Goal: Task Accomplishment & Management: Manage account settings

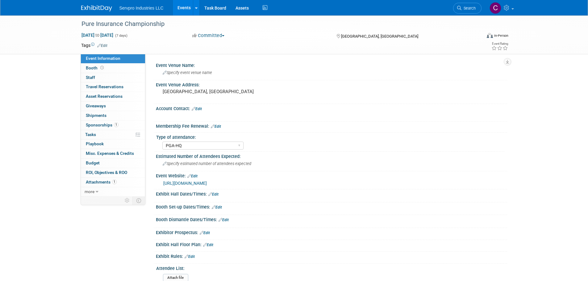
select select "PGA-HQ"
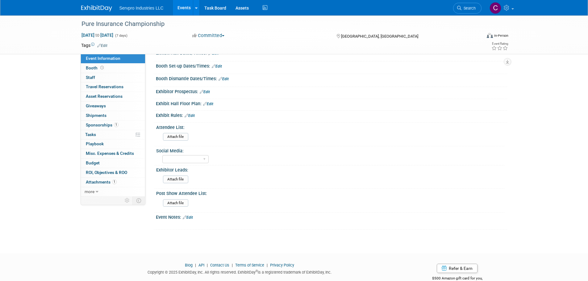
scroll to position [156, 0]
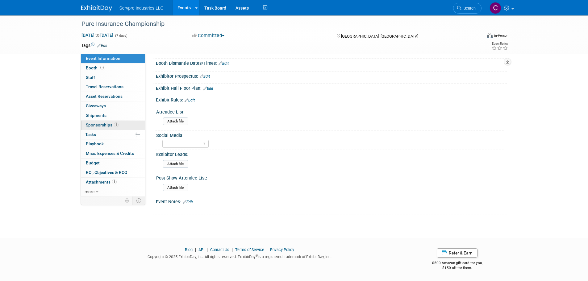
click at [94, 126] on span "Sponsorships 1" at bounding box center [102, 124] width 33 height 5
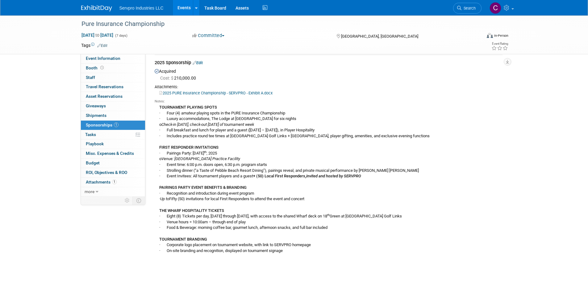
scroll to position [19, 0]
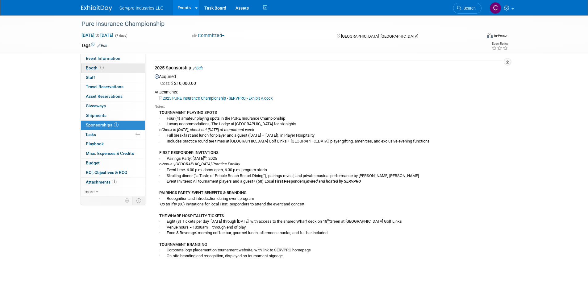
click at [95, 68] on span "Booth" at bounding box center [95, 67] width 19 height 5
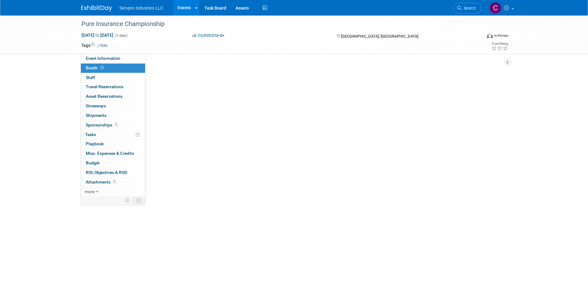
scroll to position [0, 0]
select select "No Booth Needed"
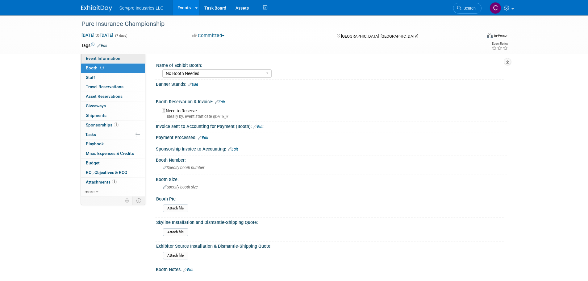
click at [94, 57] on span "Event Information" at bounding box center [103, 58] width 35 height 5
select select "PGA-HQ"
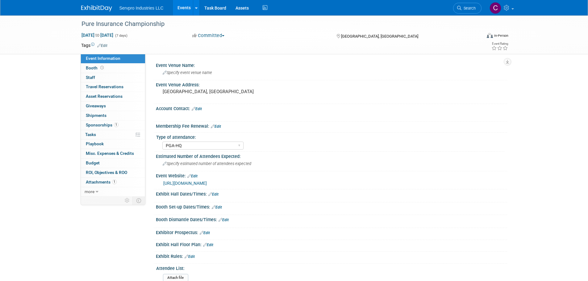
click at [181, 3] on link "Events" at bounding box center [184, 7] width 23 height 15
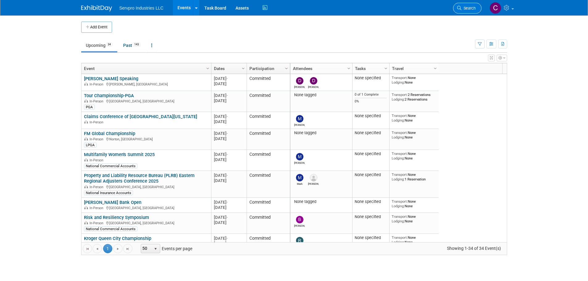
click at [465, 7] on span "Search" at bounding box center [468, 8] width 14 height 5
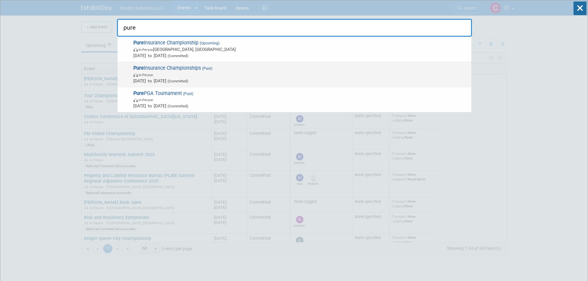
type input "pure"
click at [170, 69] on span "Pure Insurance Championships (Past) In-Person Sep 20, 2024 to Sep 22, 2024 (Com…" at bounding box center [299, 74] width 337 height 19
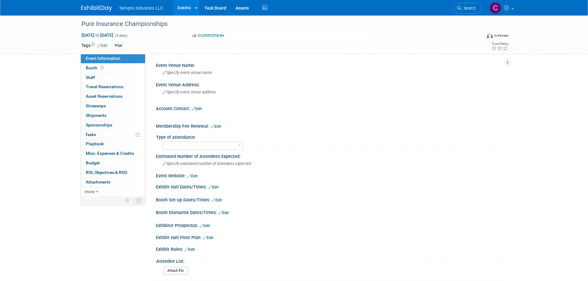
click at [184, 6] on link "Events" at bounding box center [184, 7] width 23 height 15
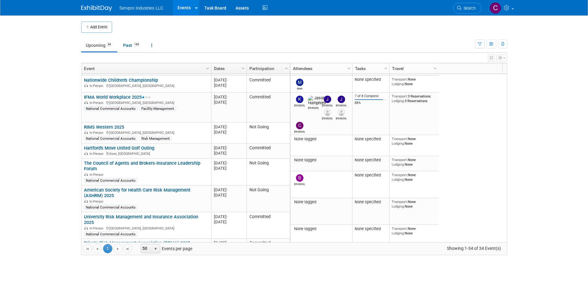
scroll to position [175, 0]
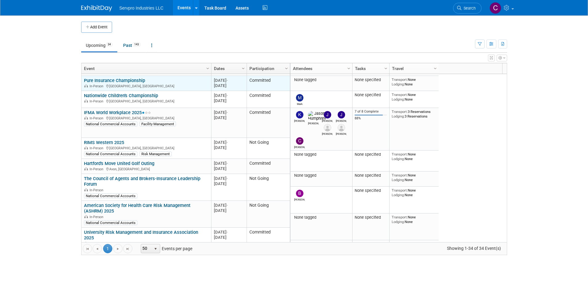
click at [119, 79] on link "Pure Insurance Championship" at bounding box center [114, 81] width 61 height 6
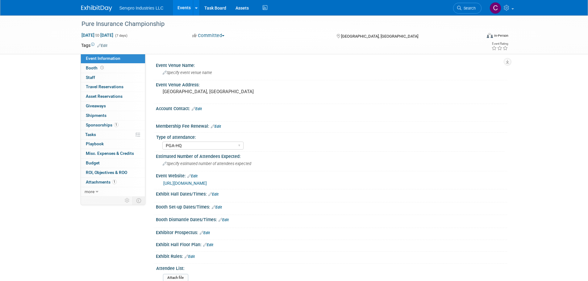
select select "PGA-HQ"
click at [92, 24] on div "Pure Insurance Championship" at bounding box center [275, 24] width 393 height 11
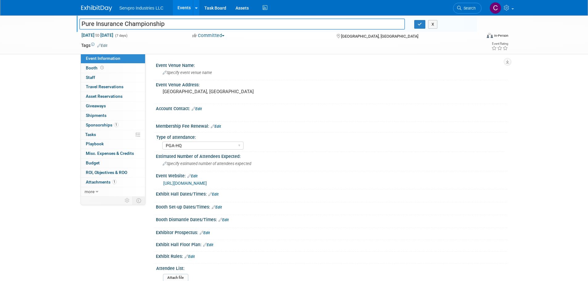
click at [93, 24] on input "Pure Insurance Championship" at bounding box center [242, 24] width 326 height 11
type input "PURE Insurance Championship"
click at [424, 24] on button "button" at bounding box center [419, 24] width 11 height 9
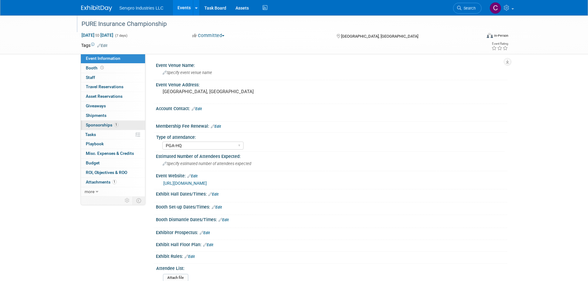
click at [93, 125] on span "Sponsorships 1" at bounding box center [102, 124] width 33 height 5
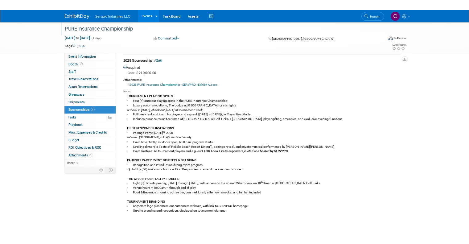
scroll to position [23, 0]
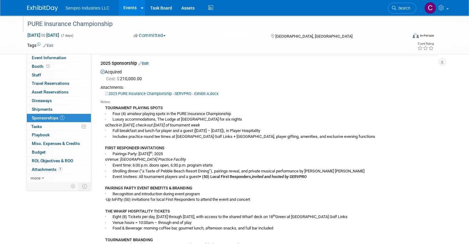
click at [123, 10] on link "Events" at bounding box center [130, 7] width 23 height 15
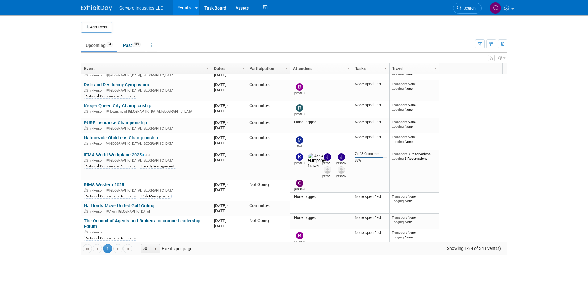
scroll to position [165, 0]
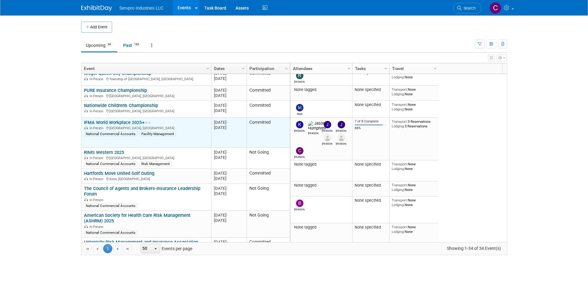
click at [122, 122] on link "IFMA World Workplace 2025" at bounding box center [117, 123] width 67 height 6
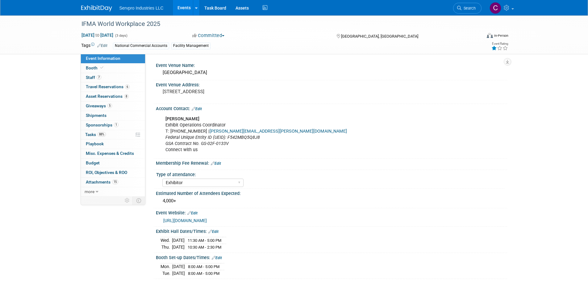
select select "Exhibitor"
select select "Linked In"
click at [97, 118] on link "0 Shipments 0" at bounding box center [113, 115] width 64 height 9
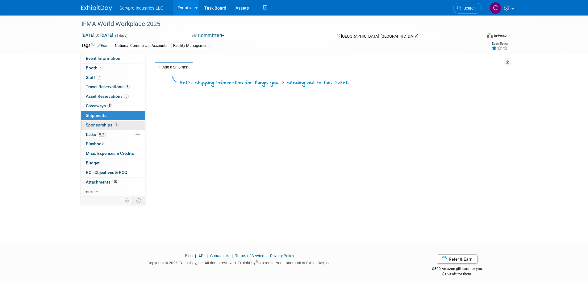
click at [97, 124] on span "Sponsorships 1" at bounding box center [102, 124] width 33 height 5
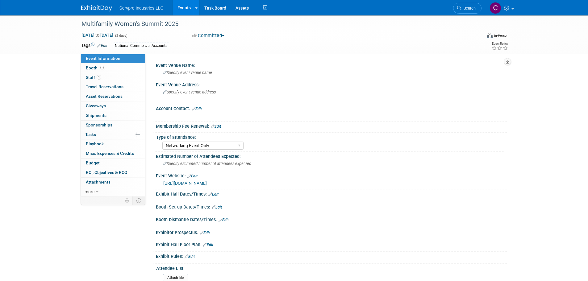
select select "Networking Event Only"
